Goal: Task Accomplishment & Management: Manage account settings

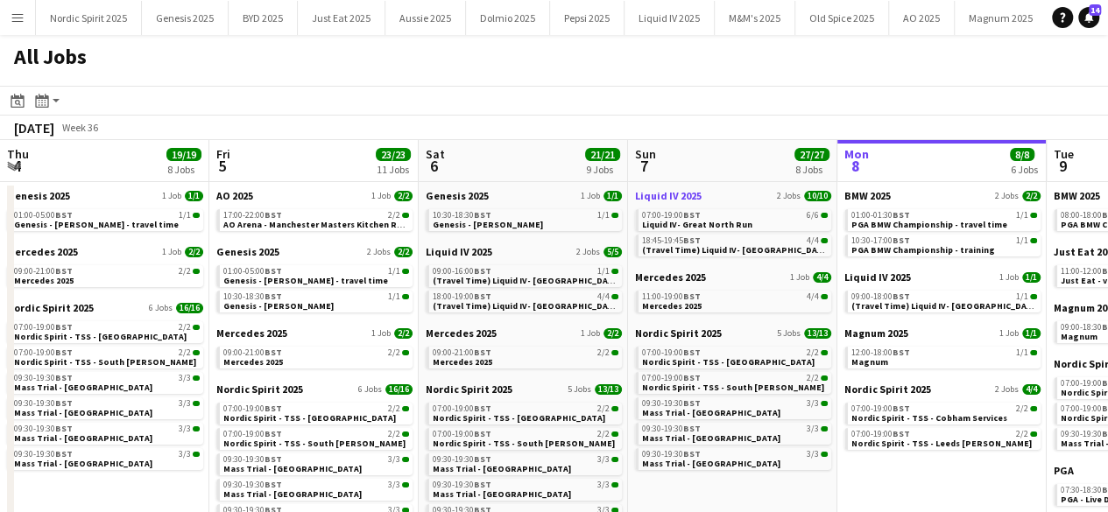
scroll to position [0, 494]
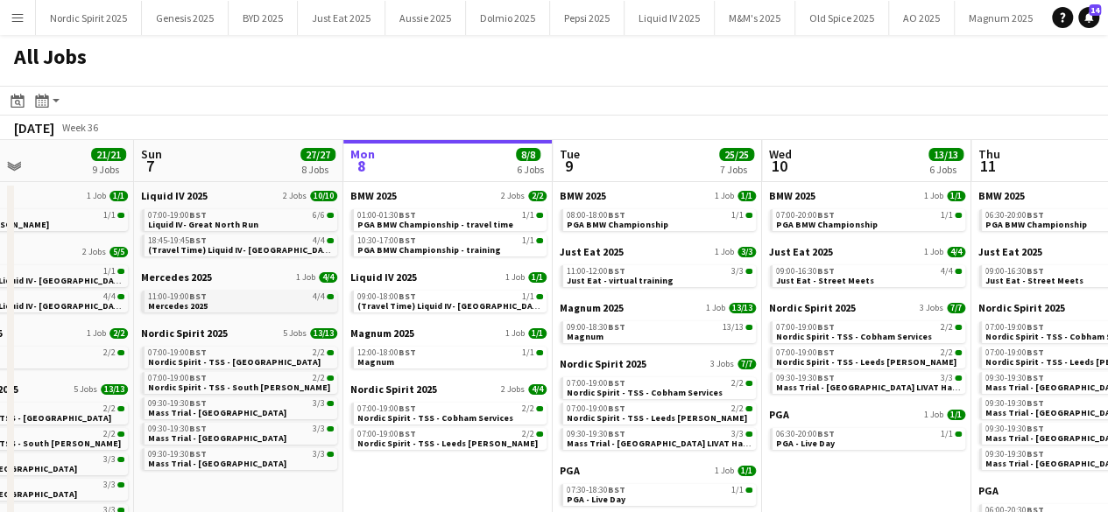
click at [197, 299] on span "BST" at bounding box center [198, 296] width 18 height 11
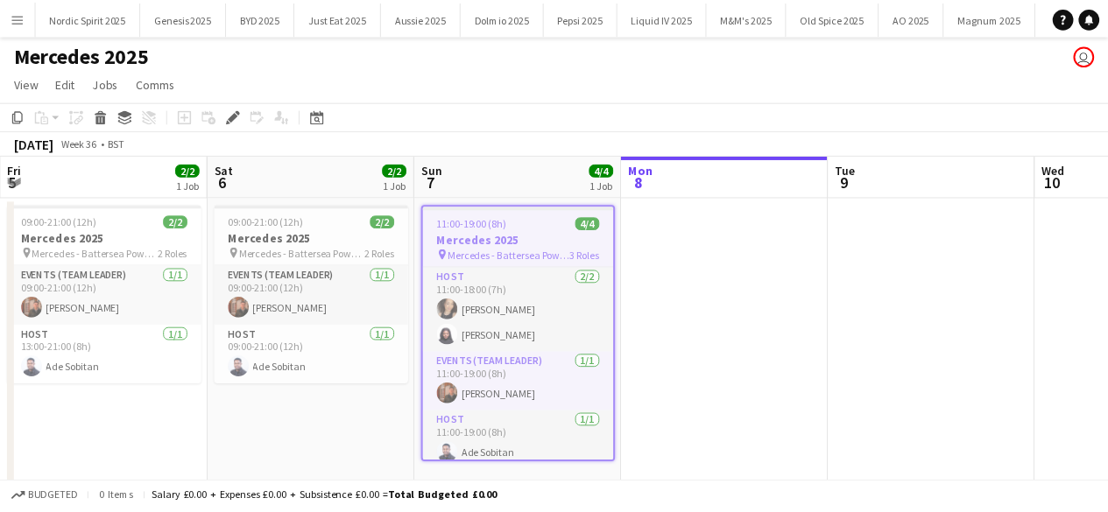
scroll to position [0, 75]
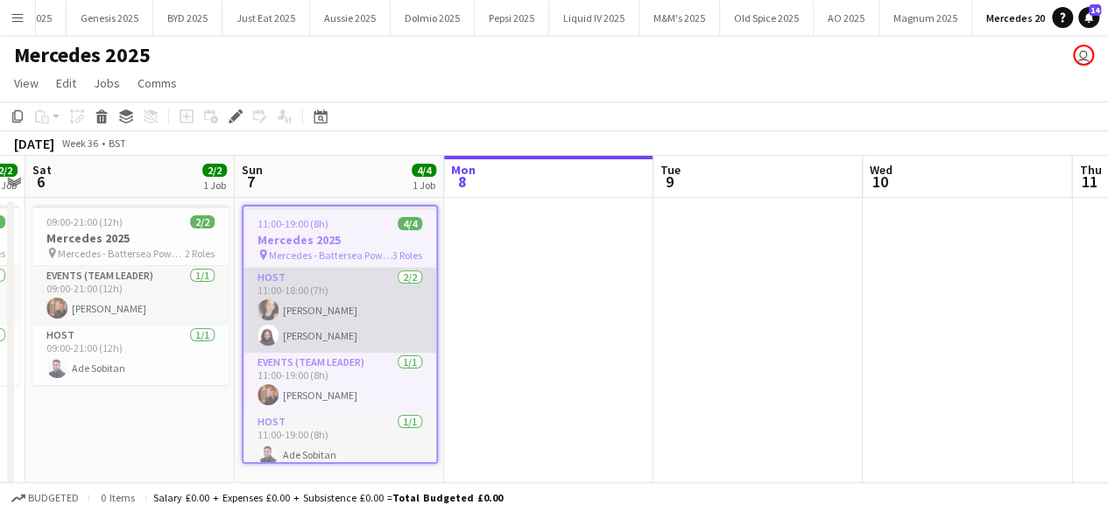
click at [367, 293] on app-card-role "Host [DATE] 11:00-18:00 (7h) [PERSON_NAME] [PERSON_NAME]" at bounding box center [339, 310] width 193 height 85
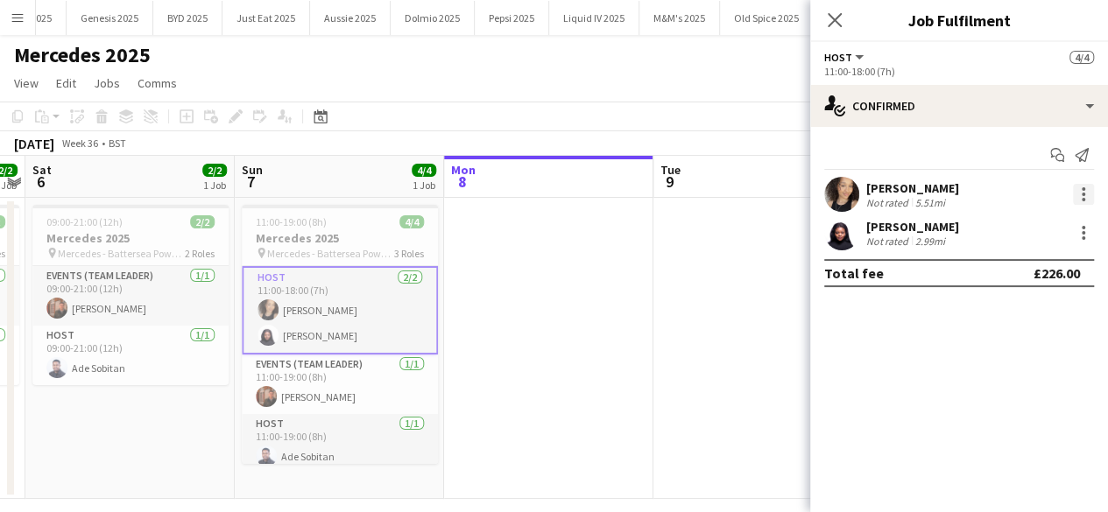
click at [1080, 190] on div at bounding box center [1083, 194] width 21 height 21
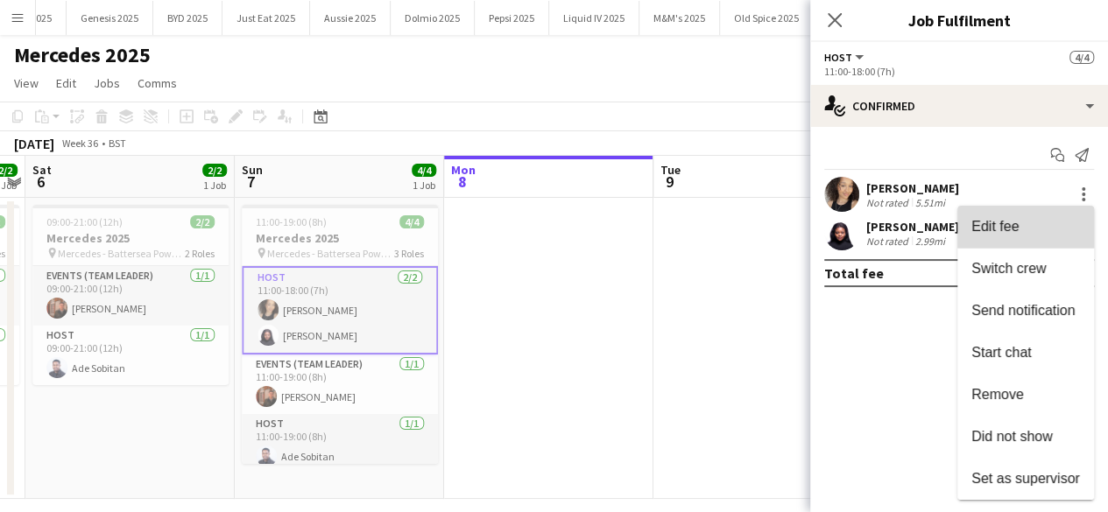
click at [1047, 223] on span "Edit fee" at bounding box center [1025, 227] width 109 height 16
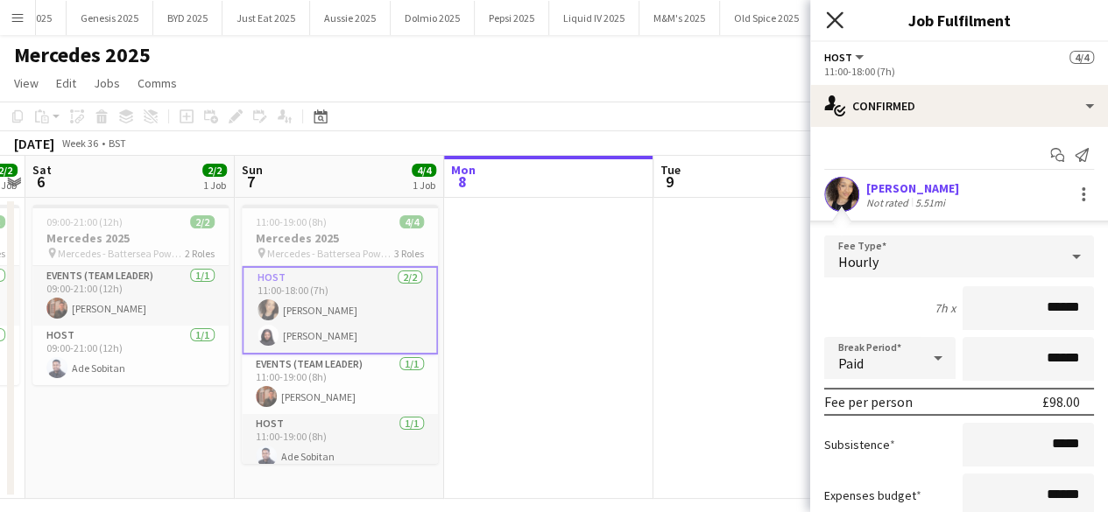
click at [837, 12] on icon "Close pop-in" at bounding box center [834, 19] width 17 height 17
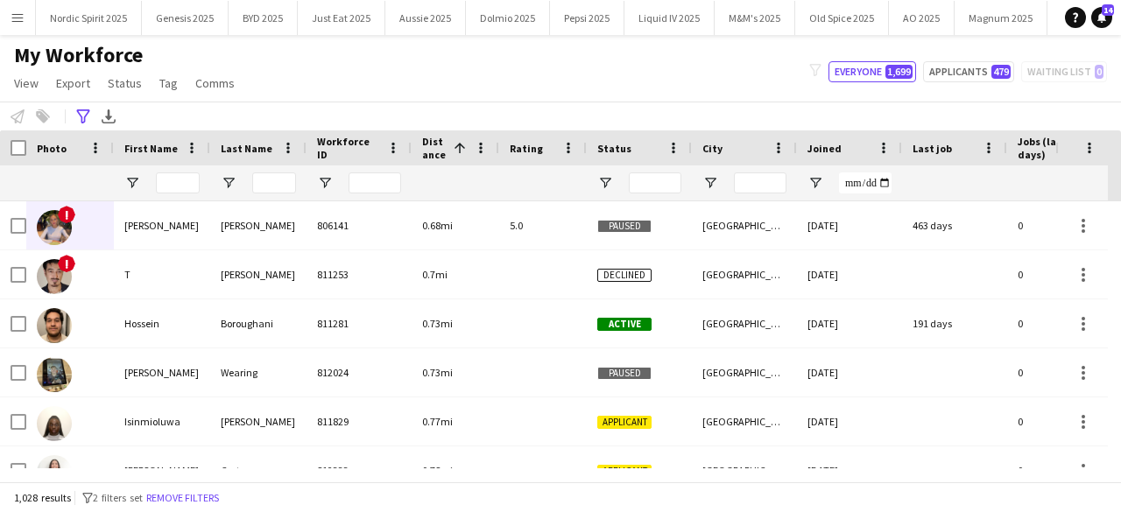
scroll to position [0, 149]
